Goal: Information Seeking & Learning: Compare options

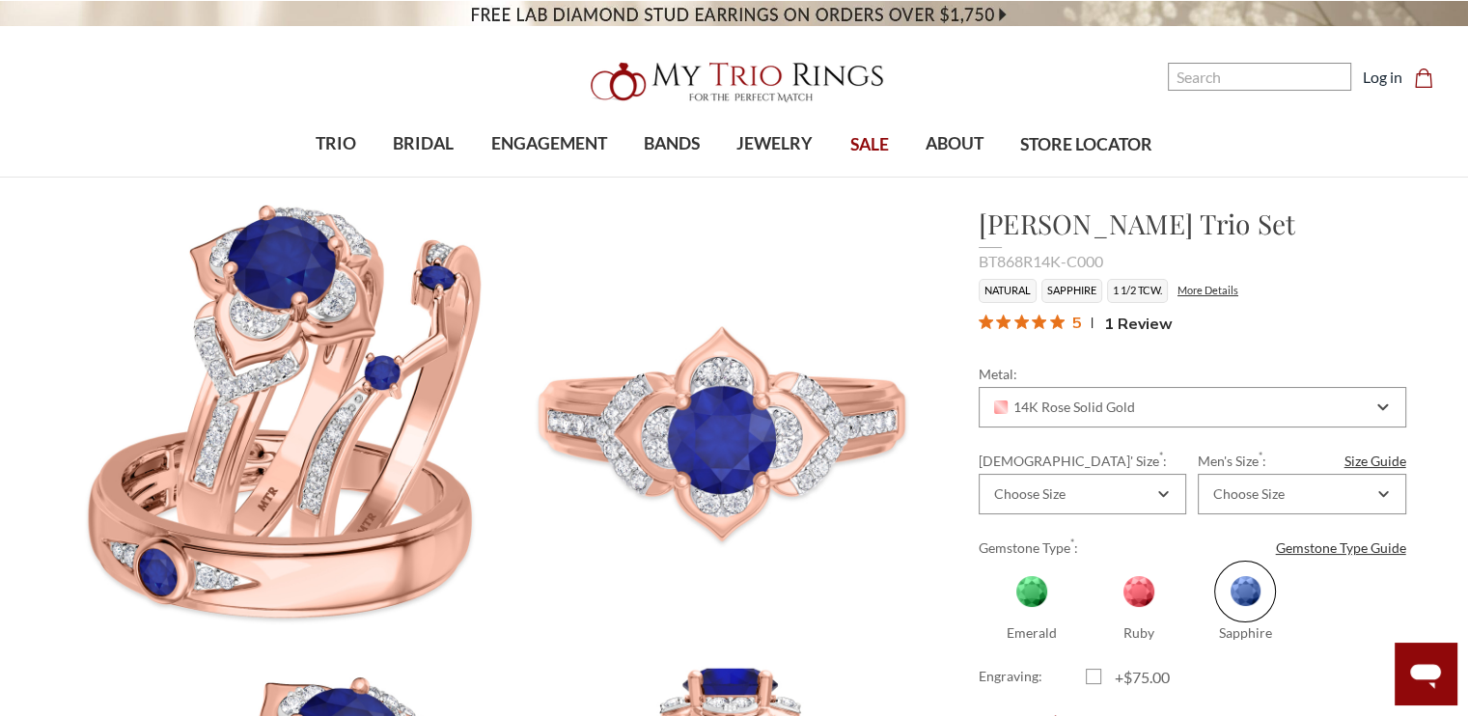
click at [1148, 601] on span at bounding box center [1139, 592] width 62 height 62
click at [1094, 634] on input "Ruby" at bounding box center [1093, 634] width 1 height 1
radio input "true"
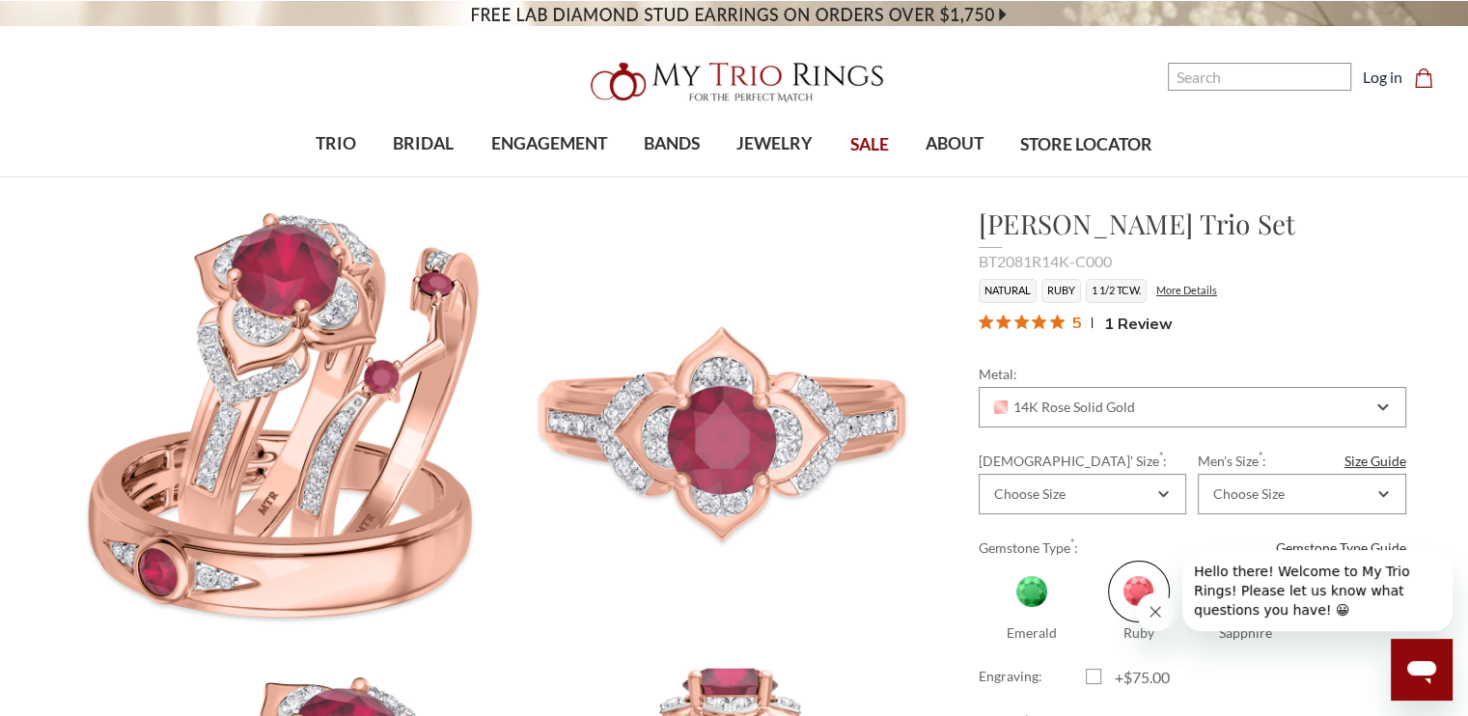
click at [1026, 593] on span at bounding box center [1032, 592] width 62 height 62
click at [987, 634] on input "Emerald" at bounding box center [986, 634] width 1 height 1
radio input "true"
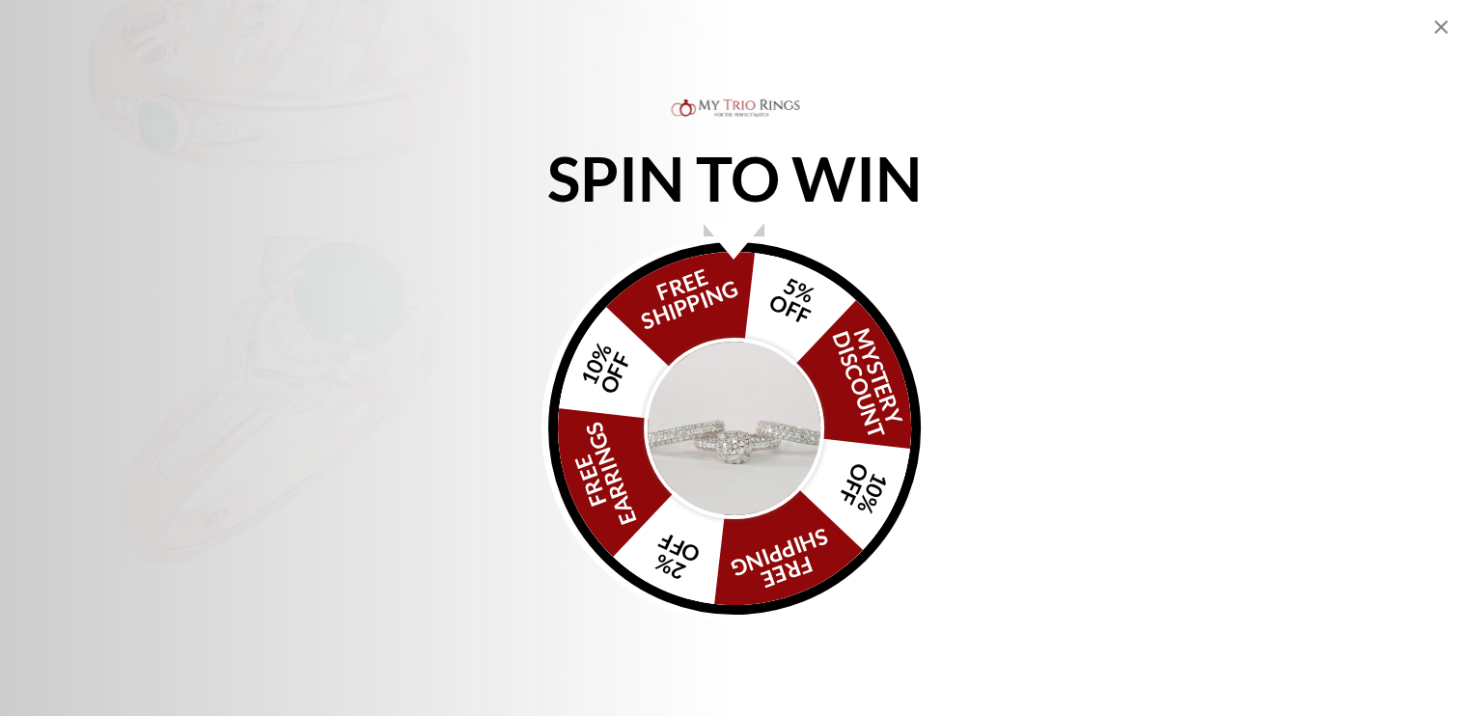
click at [1435, 27] on icon "Close popup" at bounding box center [1440, 26] width 23 height 23
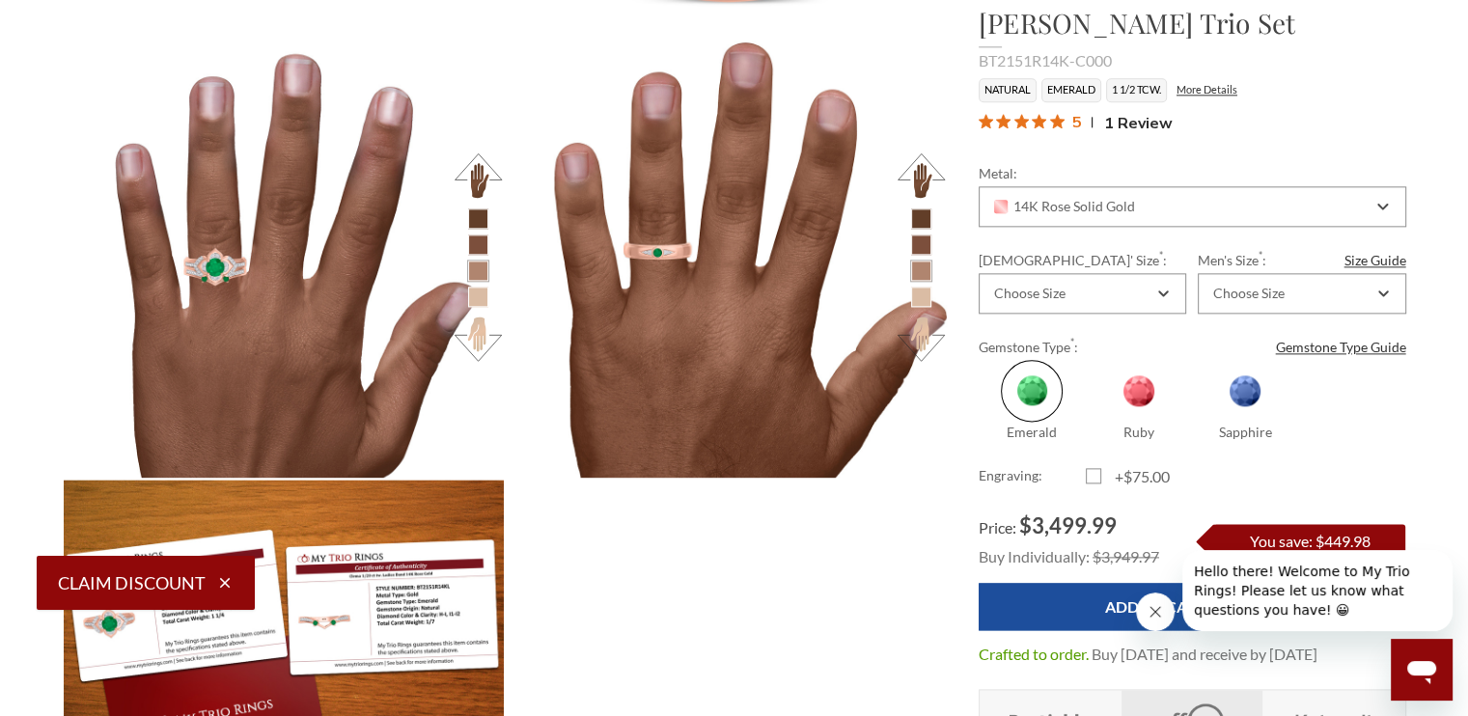
scroll to position [2380, 0]
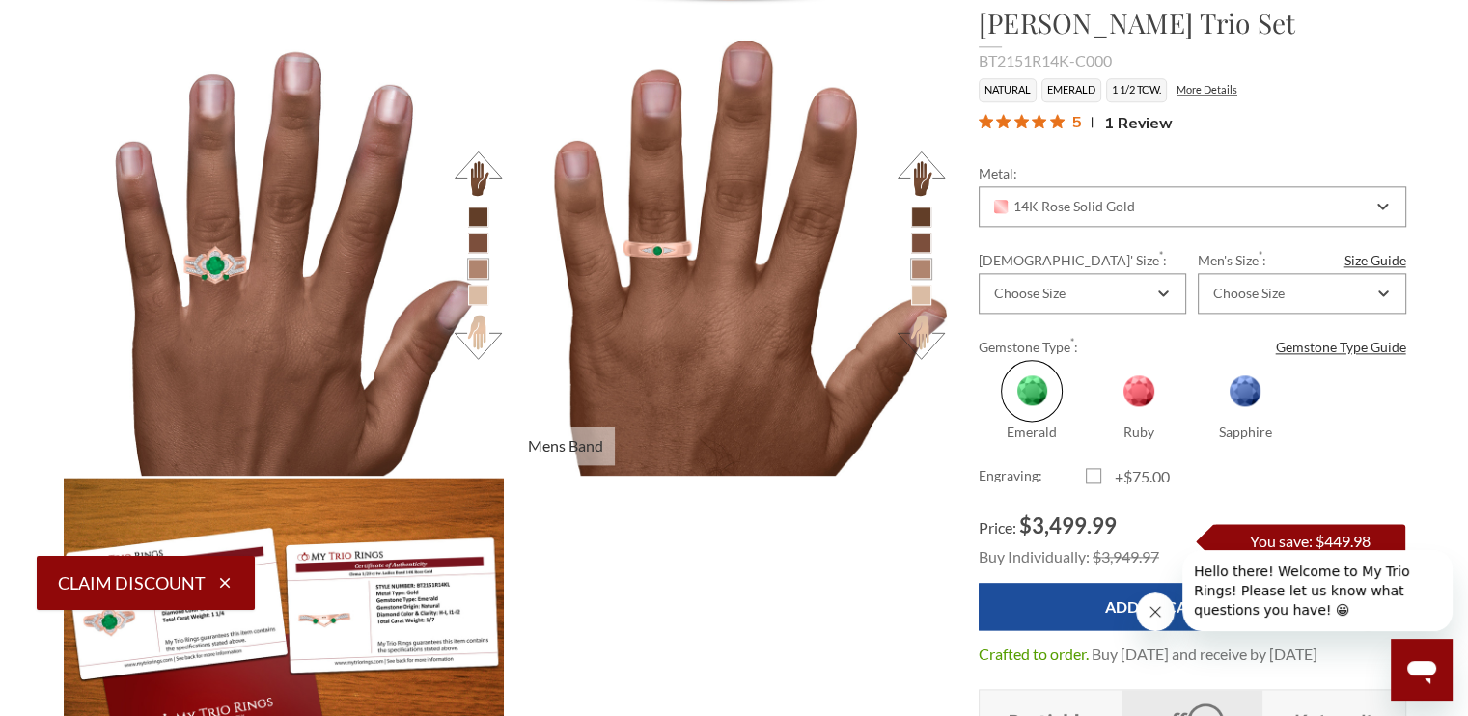
click at [925, 243] on li at bounding box center [921, 243] width 20 height 20
click at [917, 217] on li at bounding box center [921, 217] width 20 height 20
click at [927, 235] on li at bounding box center [921, 243] width 20 height 20
click at [926, 285] on li at bounding box center [921, 295] width 20 height 20
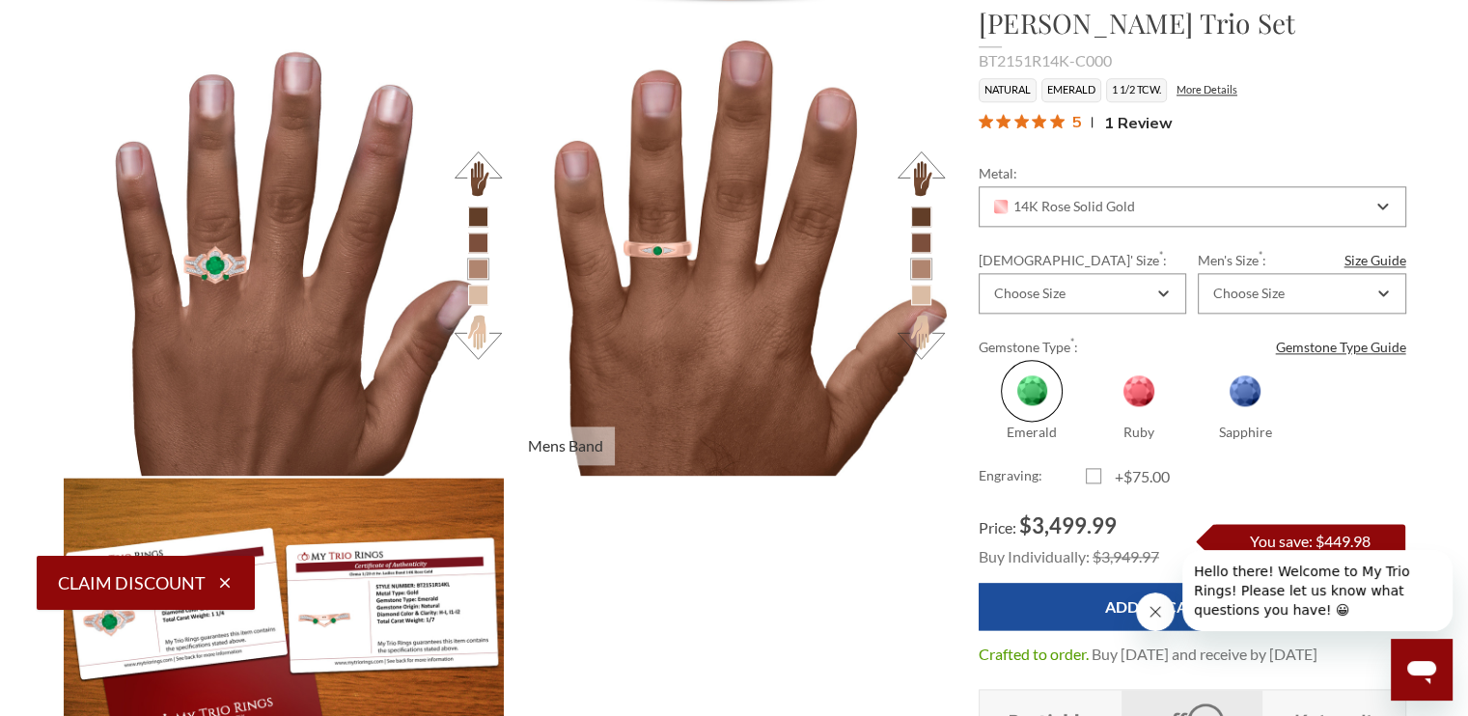
click at [920, 292] on li at bounding box center [921, 295] width 20 height 20
click at [919, 331] on button at bounding box center [921, 337] width 53 height 53
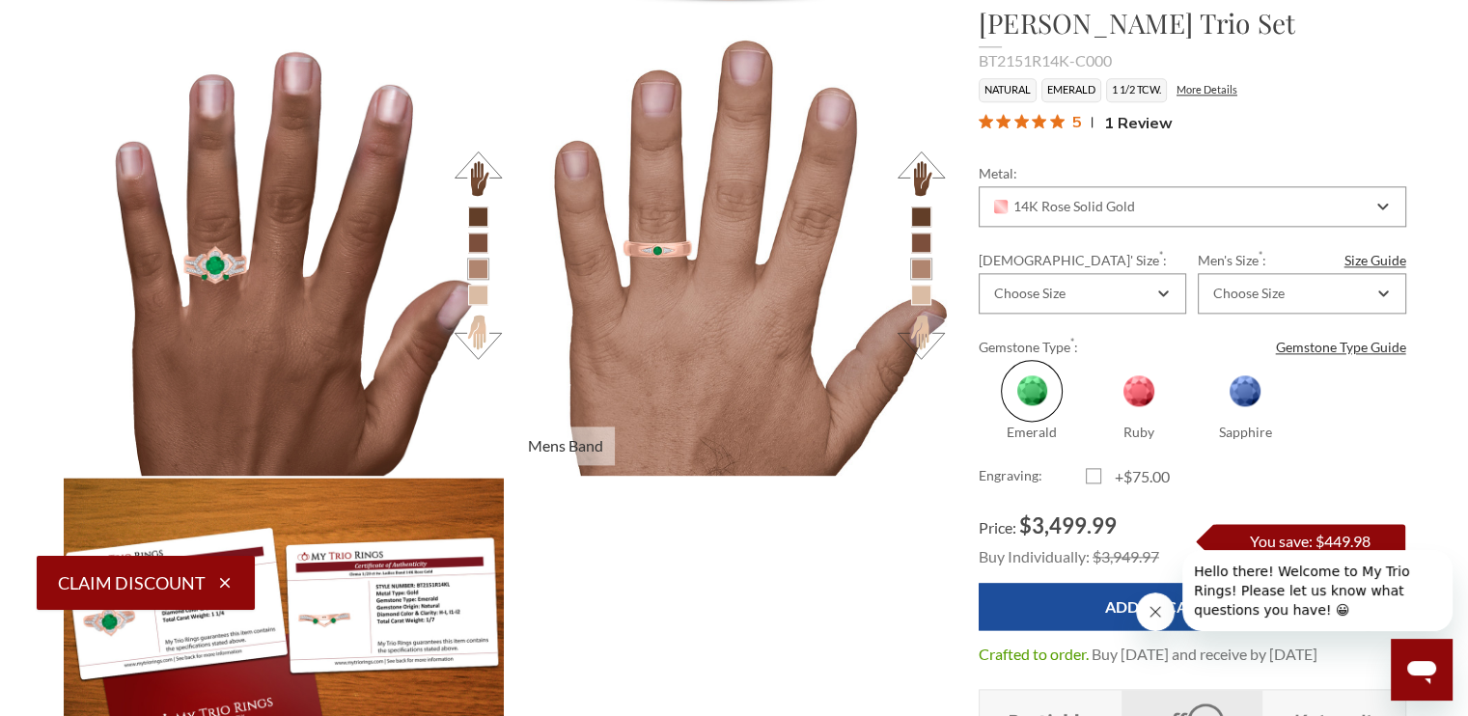
click at [923, 168] on button at bounding box center [921, 174] width 53 height 53
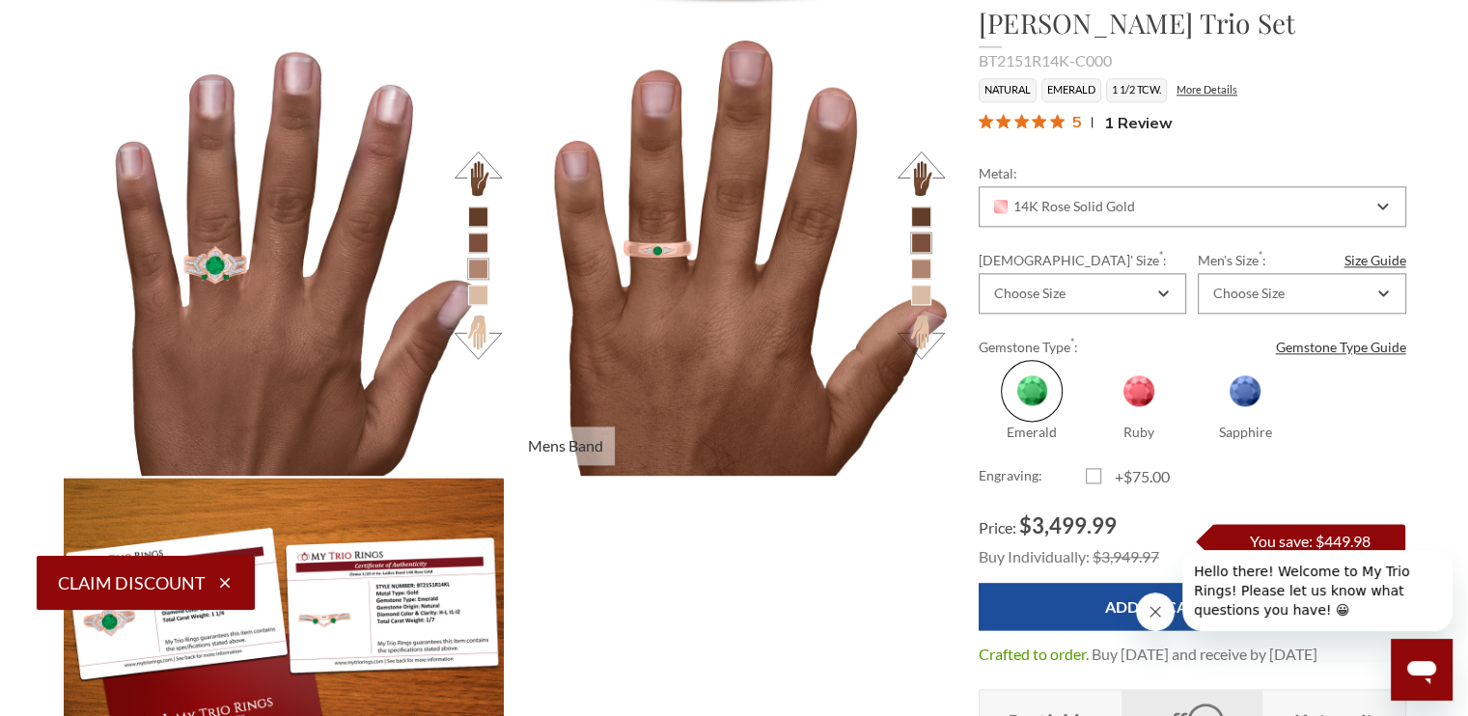
click at [923, 168] on button at bounding box center [921, 174] width 53 height 53
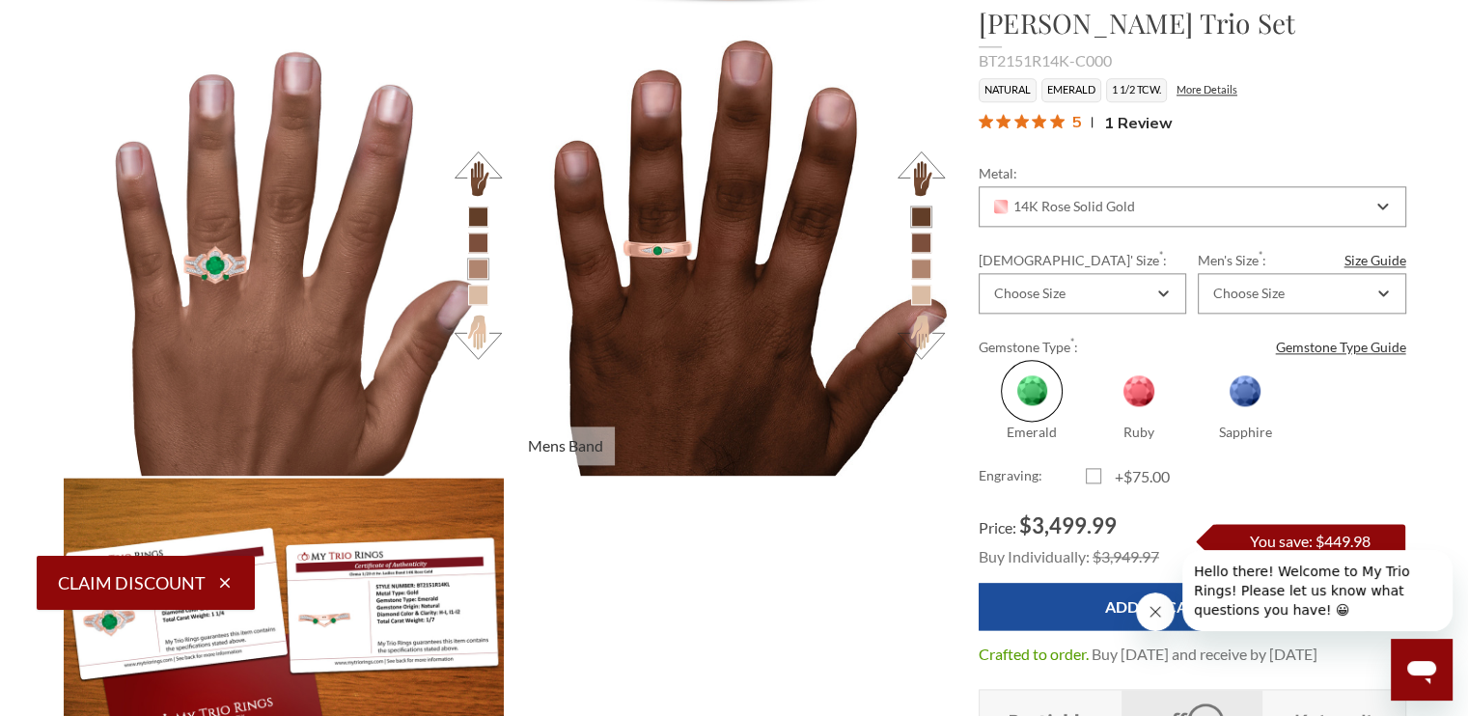
click at [923, 168] on button at bounding box center [921, 174] width 53 height 53
click at [930, 334] on button at bounding box center [921, 337] width 53 height 53
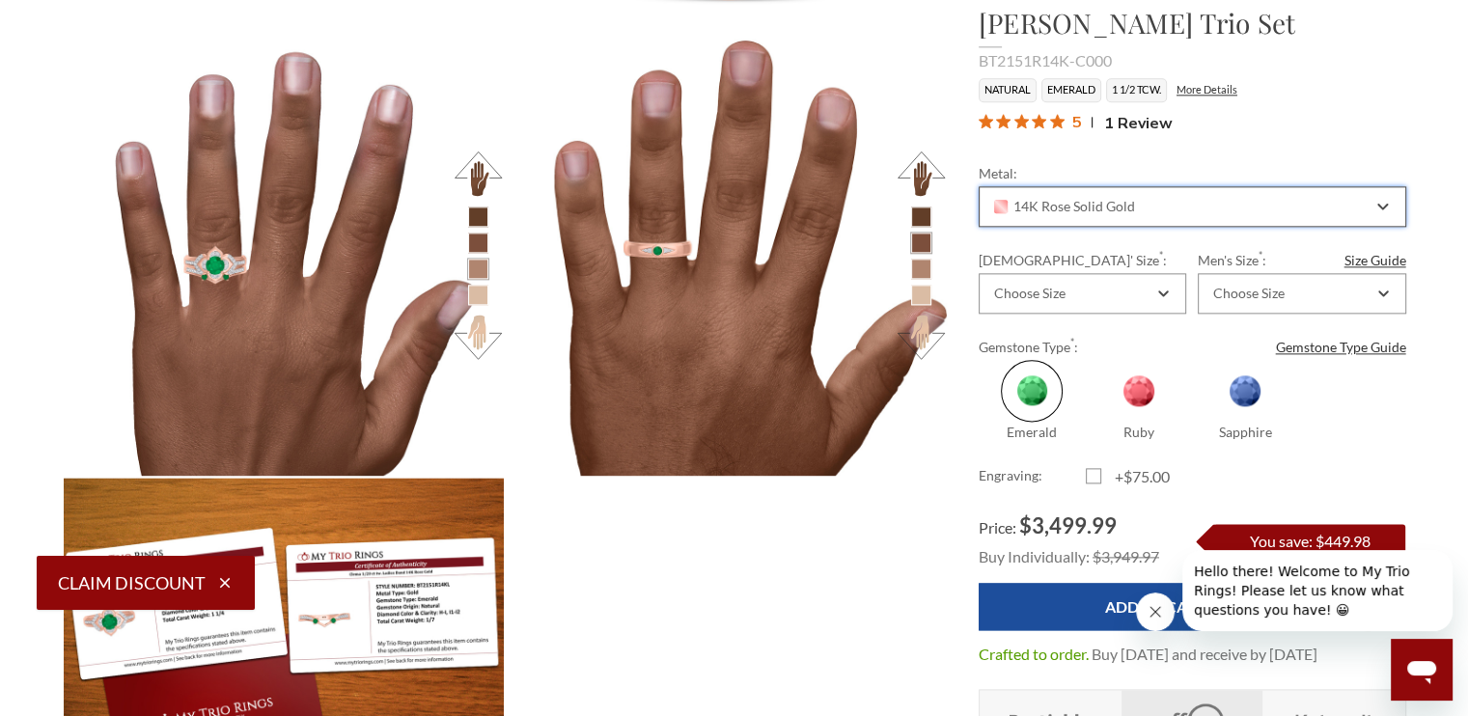
click at [1058, 208] on span "14K Rose Solid Gold" at bounding box center [1064, 206] width 141 height 15
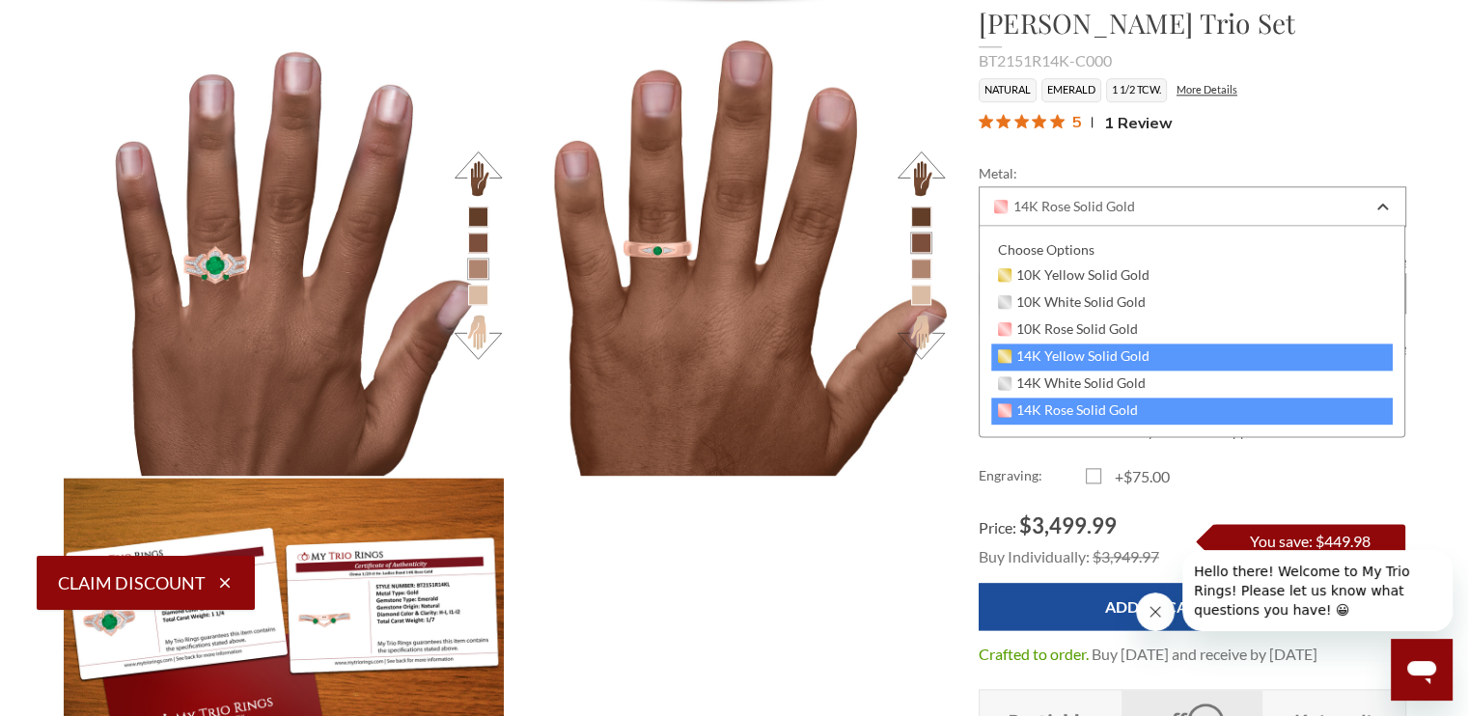
click at [1085, 353] on span "14K Yellow Solid Gold" at bounding box center [1074, 355] width 152 height 15
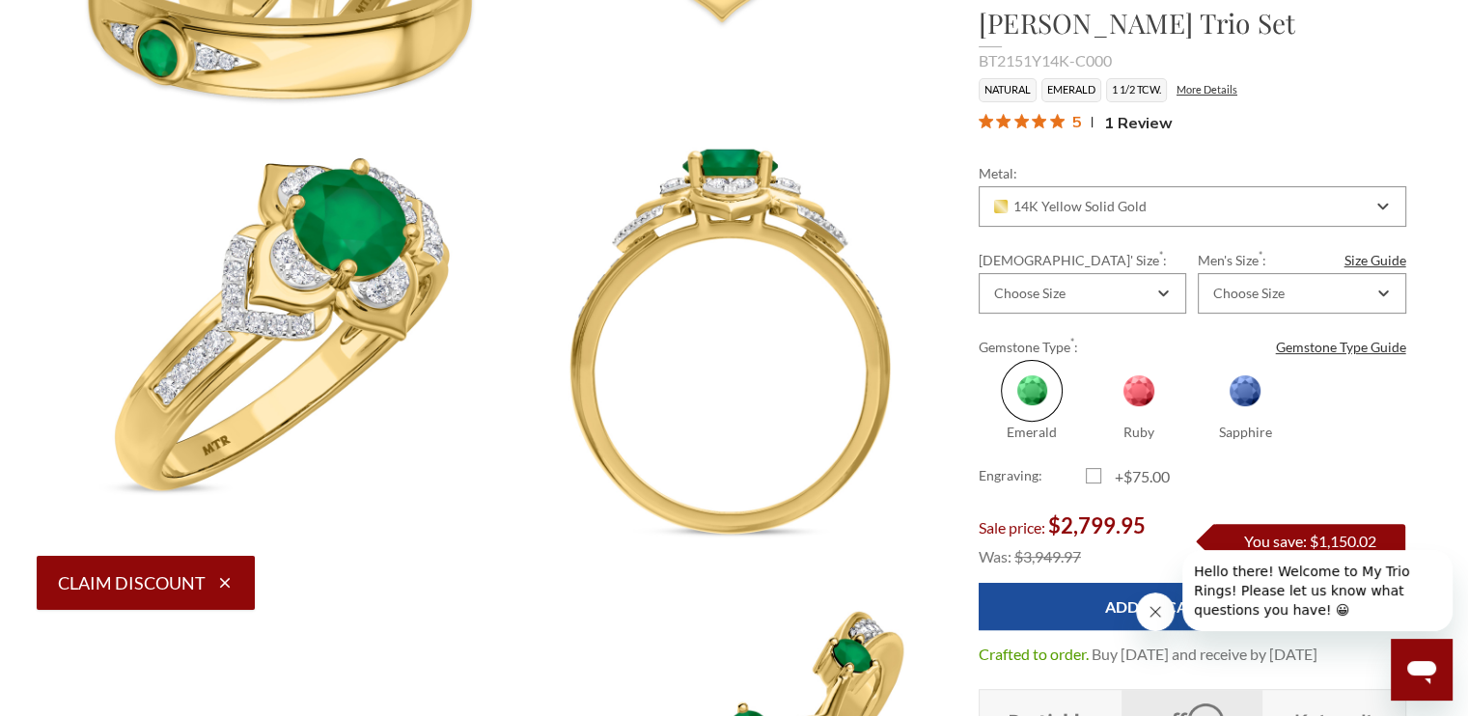
click at [1246, 387] on span at bounding box center [1245, 391] width 62 height 62
click at [1201, 433] on input "Sapphire" at bounding box center [1200, 433] width 1 height 1
radio input "true"
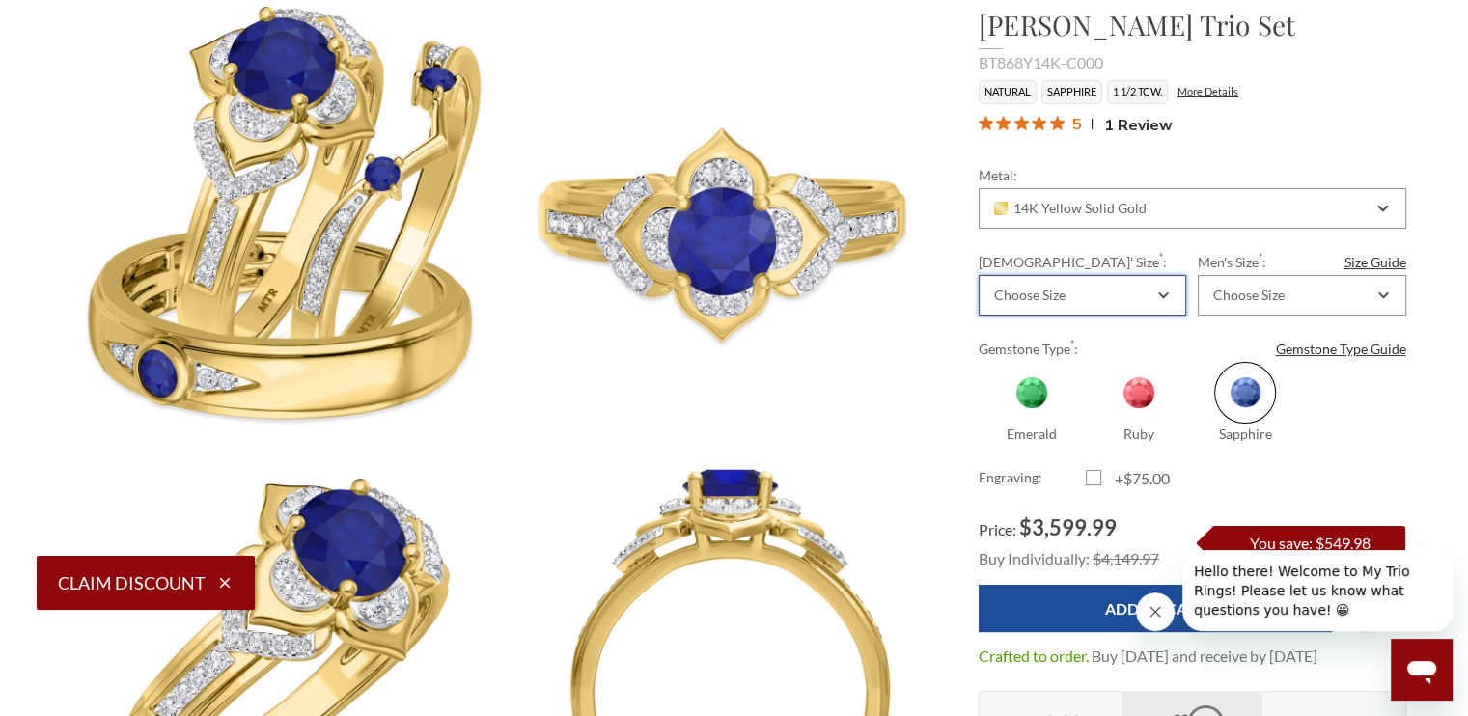
click at [1032, 304] on div "Choose Size" at bounding box center [1083, 295] width 208 height 41
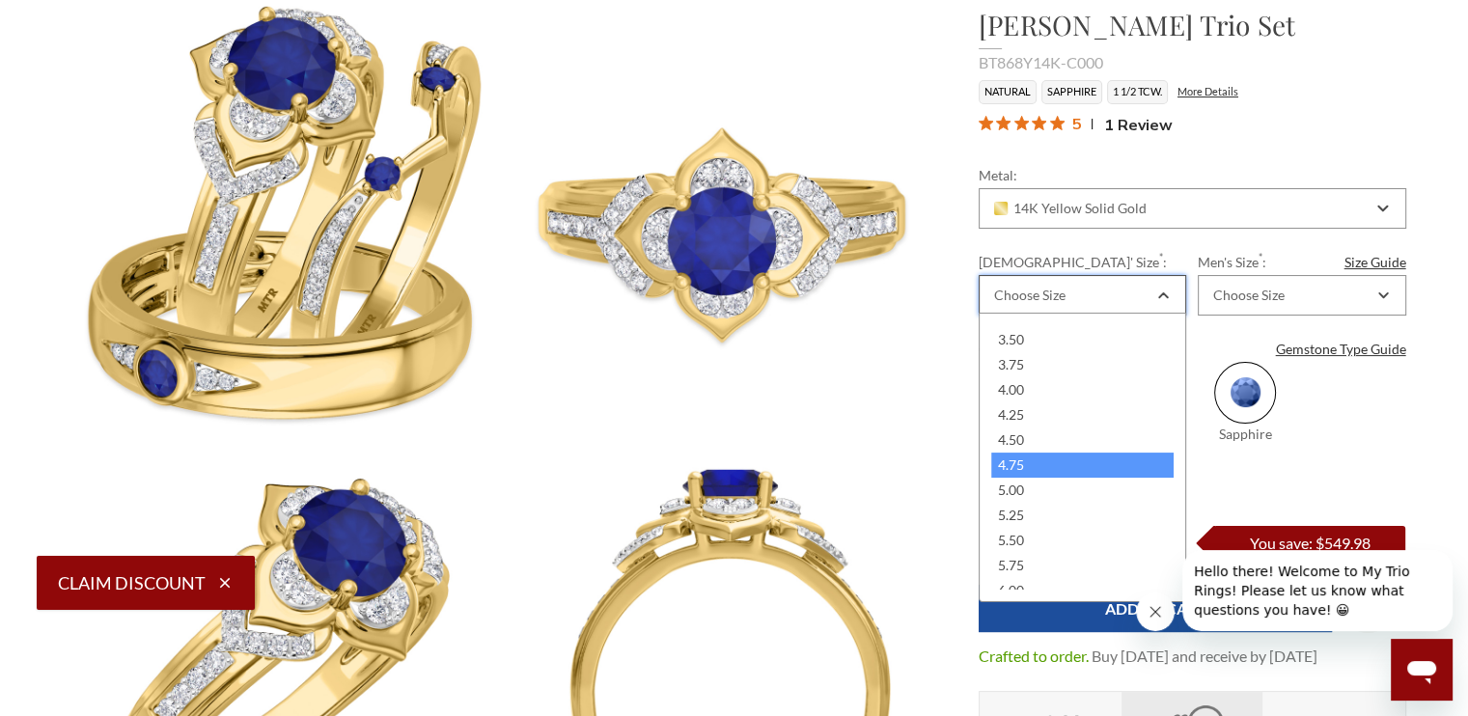
scroll to position [85, 0]
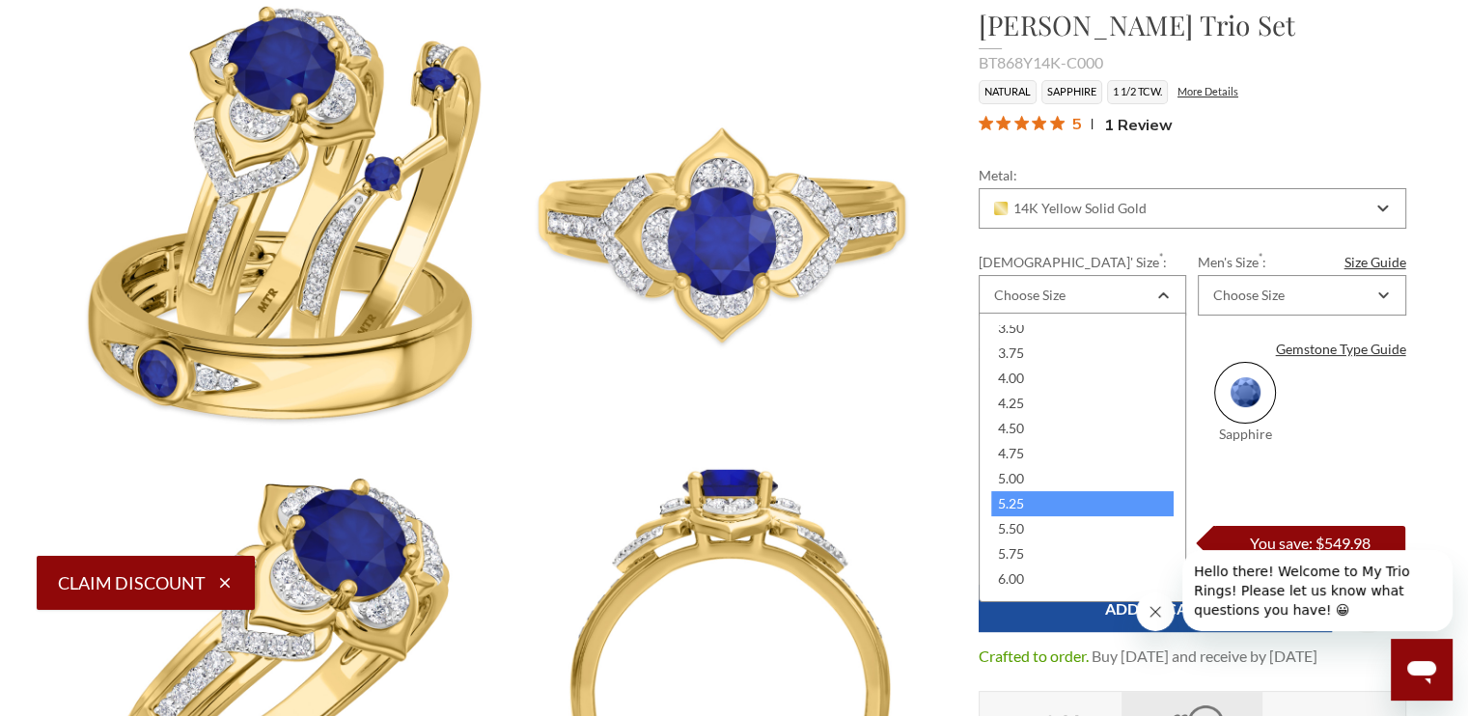
click at [1050, 495] on div "5.25" at bounding box center [1082, 503] width 182 height 25
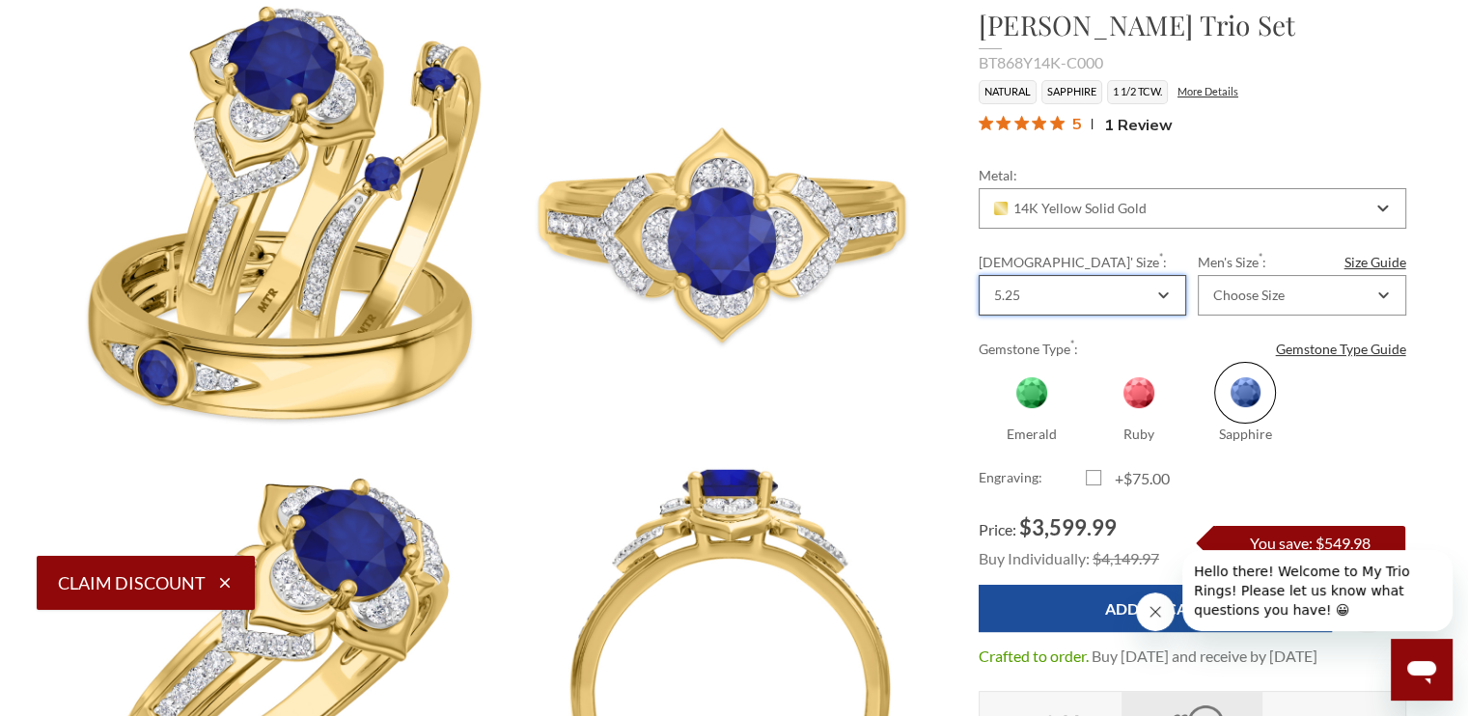
scroll to position [0, 0]
click at [1015, 291] on div "5.25" at bounding box center [1007, 295] width 26 height 15
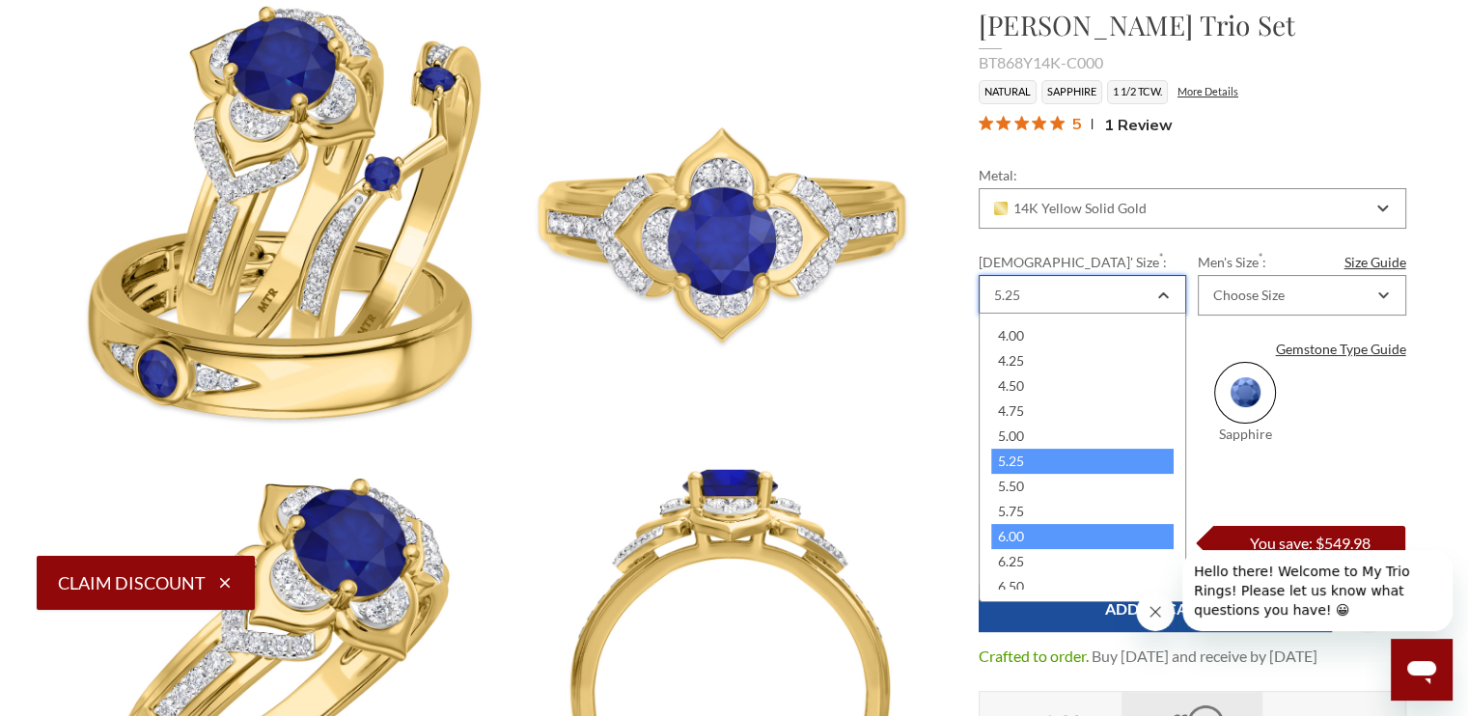
scroll to position [127, 0]
click at [1036, 557] on div "6.25" at bounding box center [1082, 561] width 182 height 25
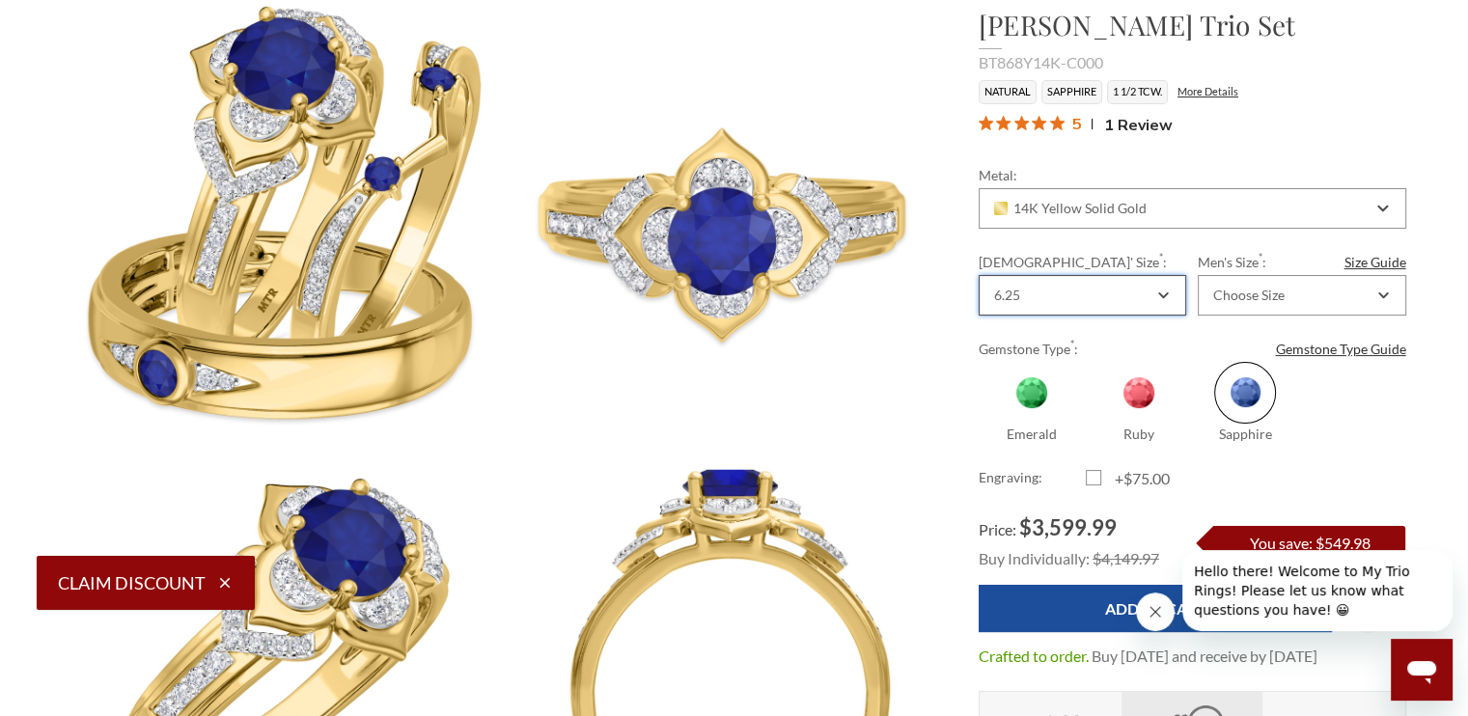
scroll to position [0, 0]
click at [1245, 302] on div "Choose Size" at bounding box center [1302, 295] width 208 height 41
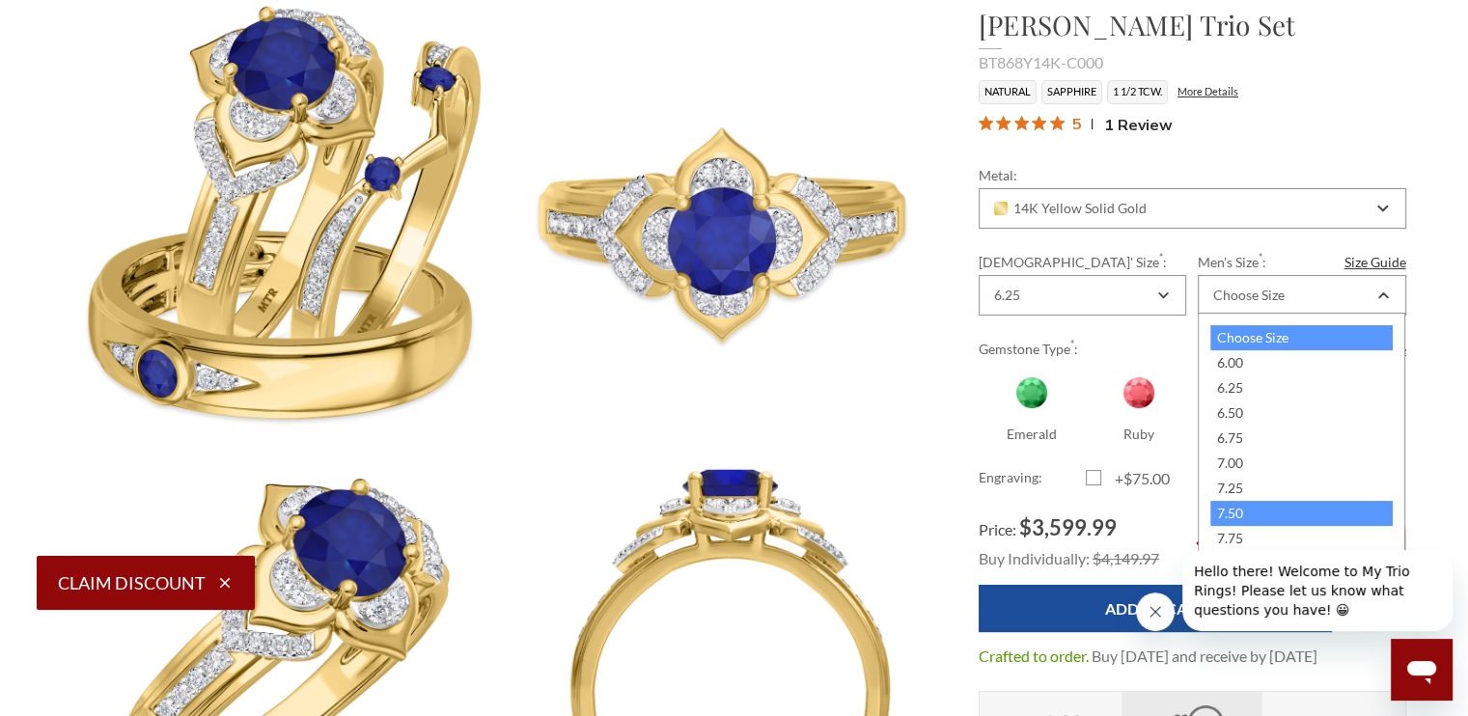
click at [1257, 512] on div "7.50" at bounding box center [1301, 513] width 182 height 25
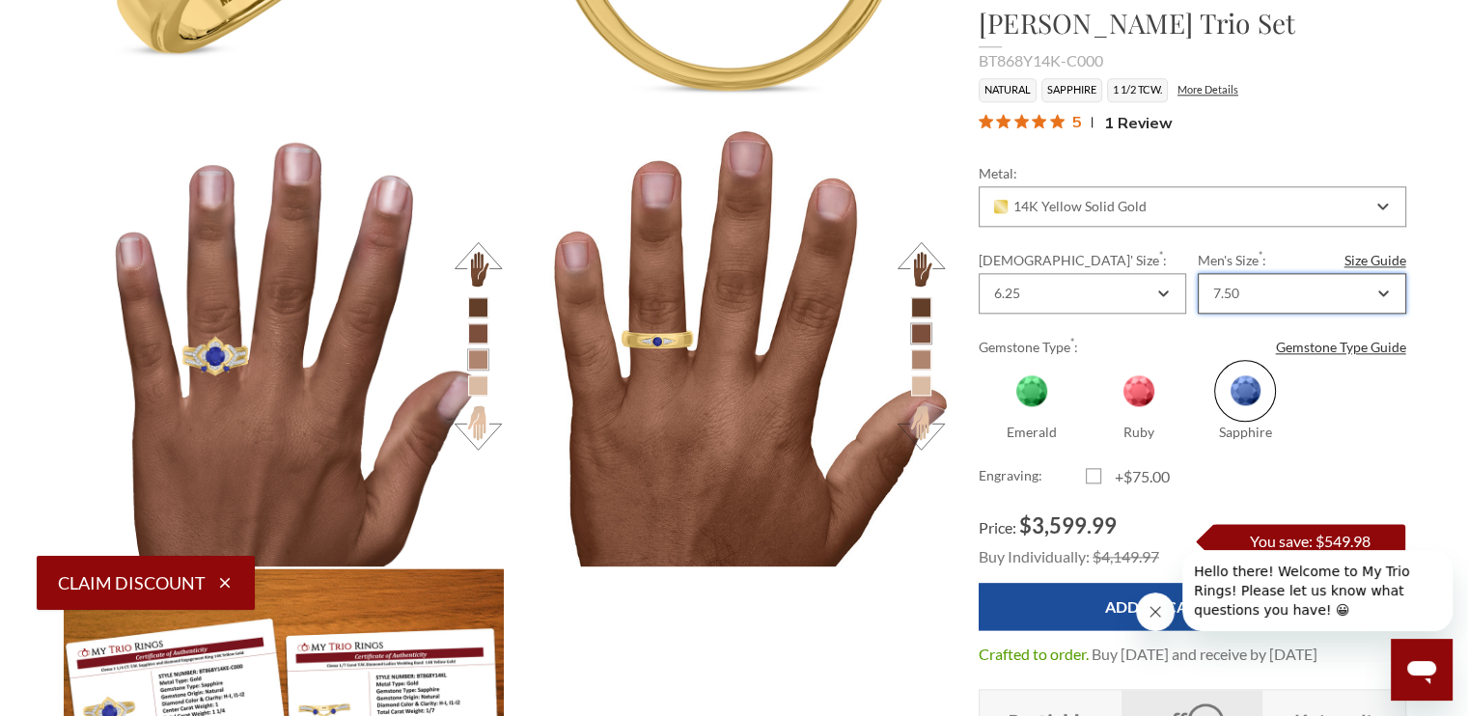
scroll to position [2289, 0]
click at [476, 379] on li at bounding box center [478, 385] width 20 height 20
click at [474, 428] on button at bounding box center [478, 427] width 53 height 53
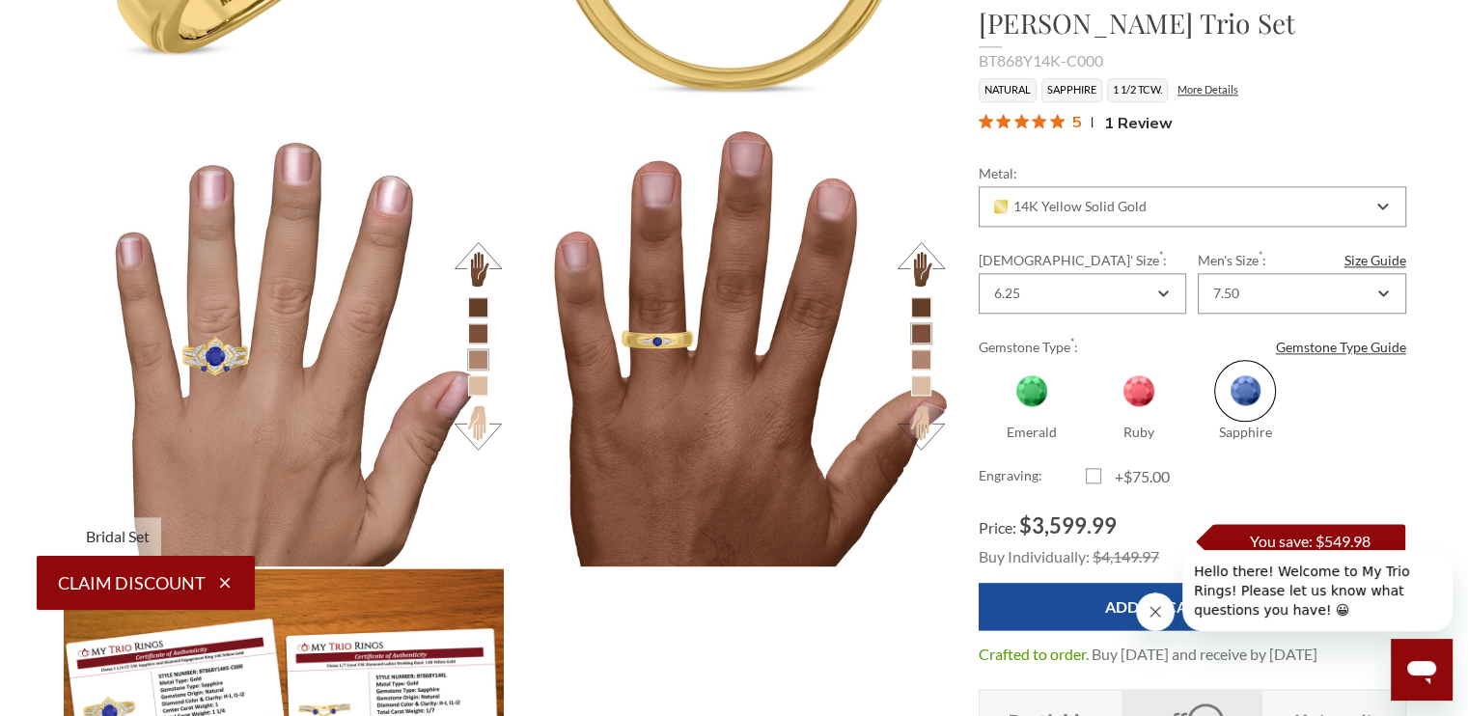
click at [474, 428] on button at bounding box center [478, 427] width 53 height 53
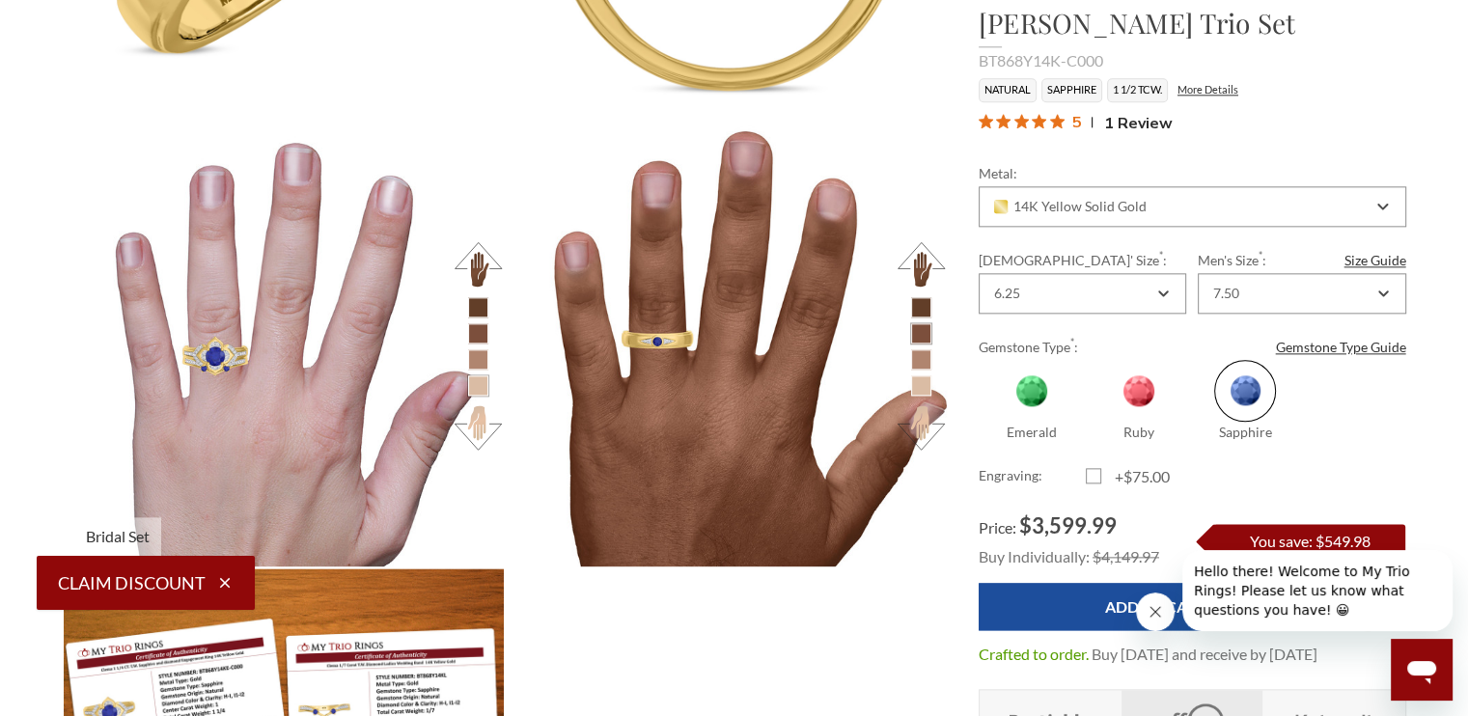
click at [475, 255] on button at bounding box center [478, 264] width 53 height 53
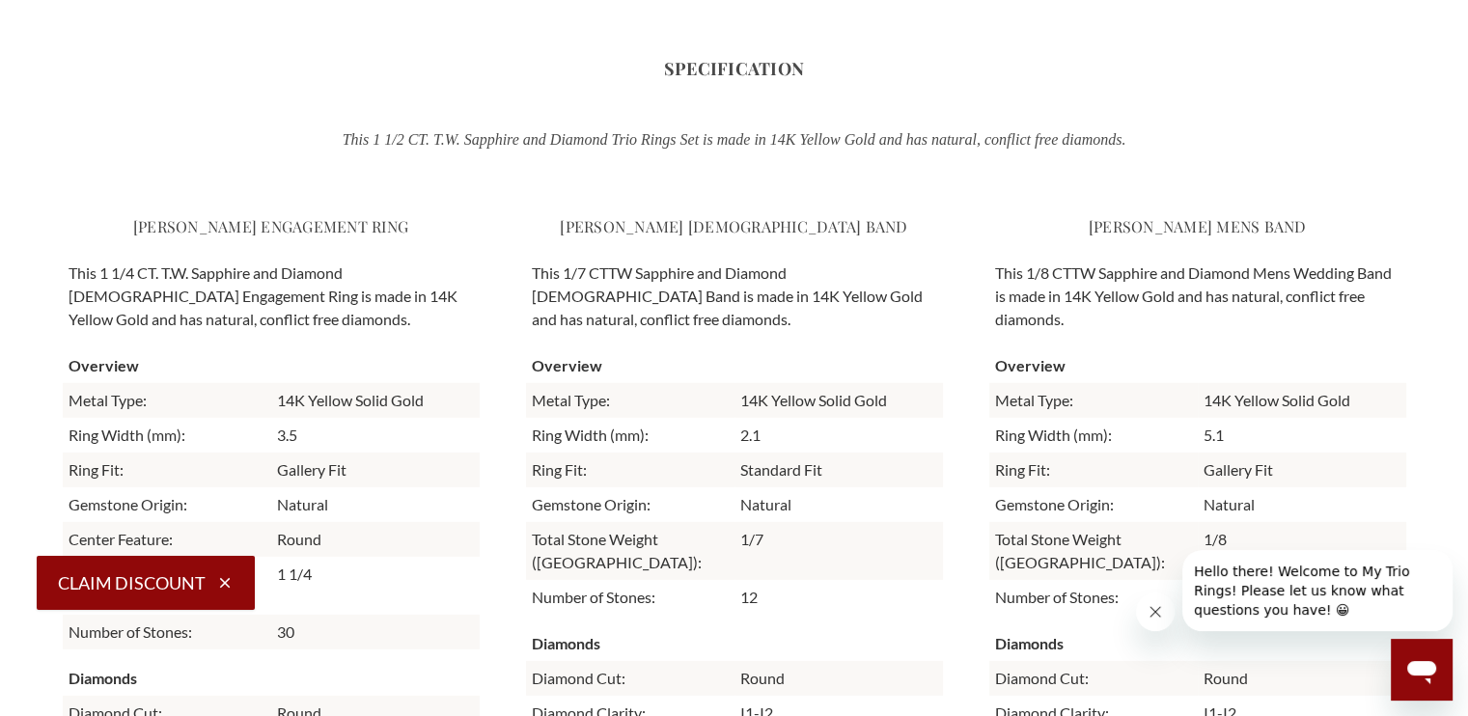
scroll to position [5493, 0]
